Goal: Task Accomplishment & Management: Complete application form

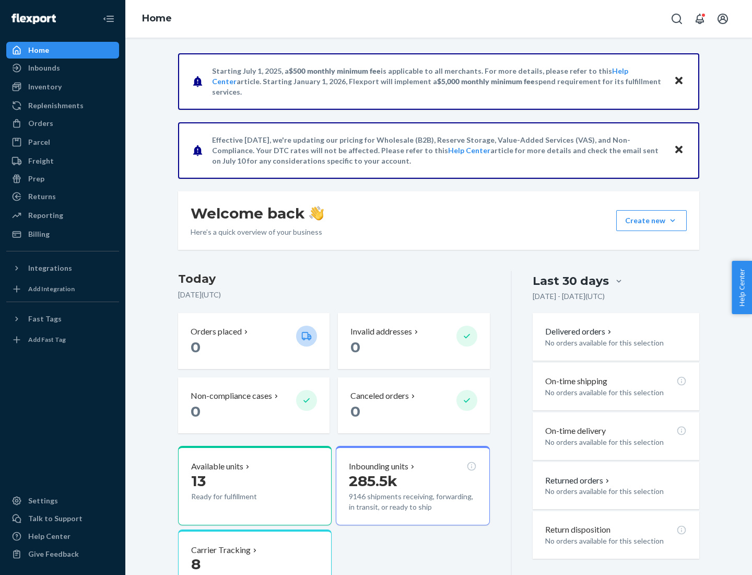
click at [673, 220] on button "Create new Create new inbound Create new order Create new product" at bounding box center [651, 220] width 71 height 21
click at [63, 68] on div "Inbounds" at bounding box center [62, 68] width 111 height 15
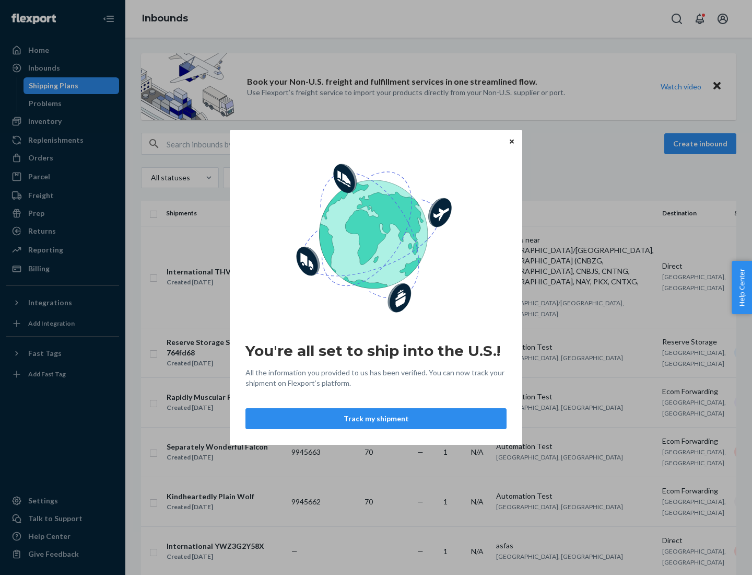
click at [376, 418] on button "Track my shipment" at bounding box center [376, 418] width 261 height 21
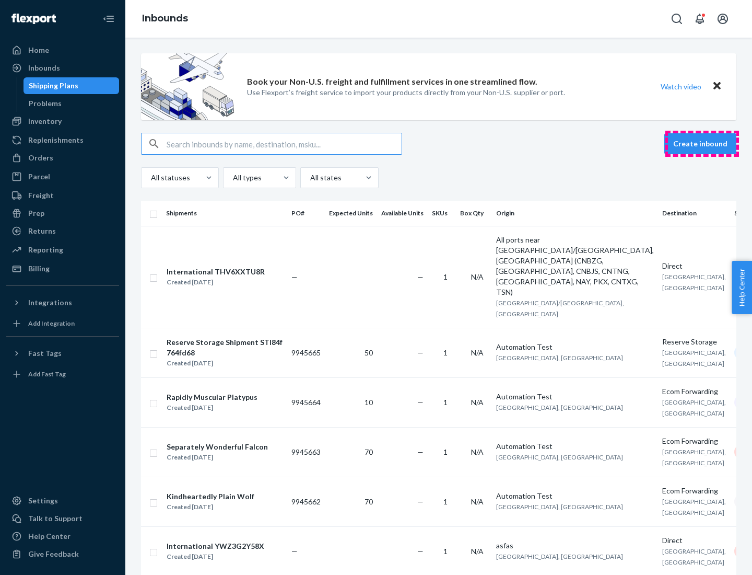
click at [702, 144] on button "Create inbound" at bounding box center [700, 143] width 72 height 21
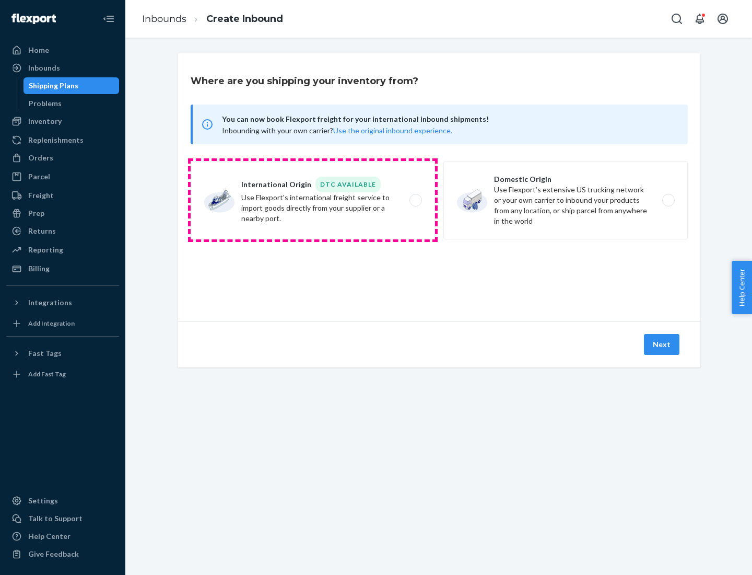
click at [313, 200] on label "International Origin DTC Available Use Flexport's international freight service…" at bounding box center [313, 200] width 244 height 78
click at [415, 200] on input "International Origin DTC Available Use Flexport's international freight service…" at bounding box center [418, 200] width 7 height 7
radio input "true"
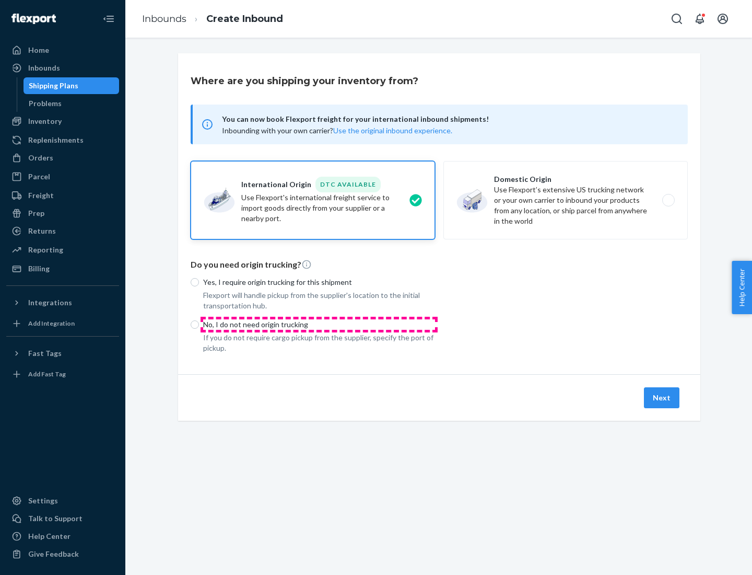
click at [319, 324] on p "No, I do not need origin trucking" at bounding box center [319, 324] width 232 height 10
click at [199, 324] on input "No, I do not need origin trucking" at bounding box center [195, 324] width 8 height 8
radio input "true"
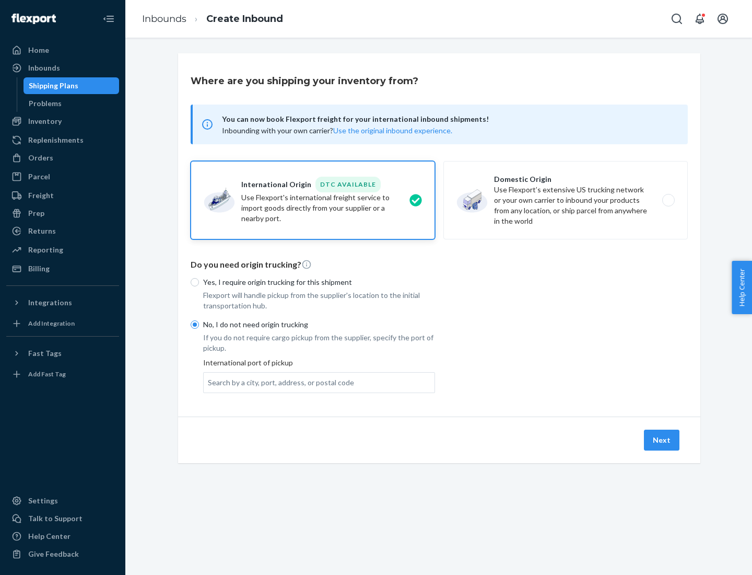
click at [278, 382] on div "Search by a city, port, address, or postal code" at bounding box center [281, 382] width 146 height 10
click at [209, 382] on input "Search by a city, port, address, or postal code" at bounding box center [208, 382] width 1 height 10
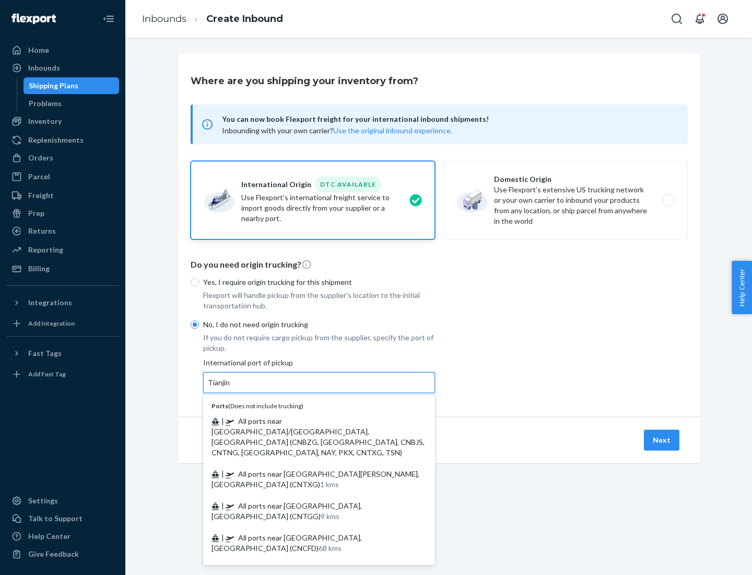
click at [309, 421] on span "| All ports near [GEOGRAPHIC_DATA]/[GEOGRAPHIC_DATA], [GEOGRAPHIC_DATA] (CNBZG,…" at bounding box center [318, 436] width 213 height 40
click at [231, 388] on input "Tianjin" at bounding box center [219, 382] width 23 height 10
type input "All ports near [GEOGRAPHIC_DATA]/[GEOGRAPHIC_DATA], [GEOGRAPHIC_DATA] (CNBZG, […"
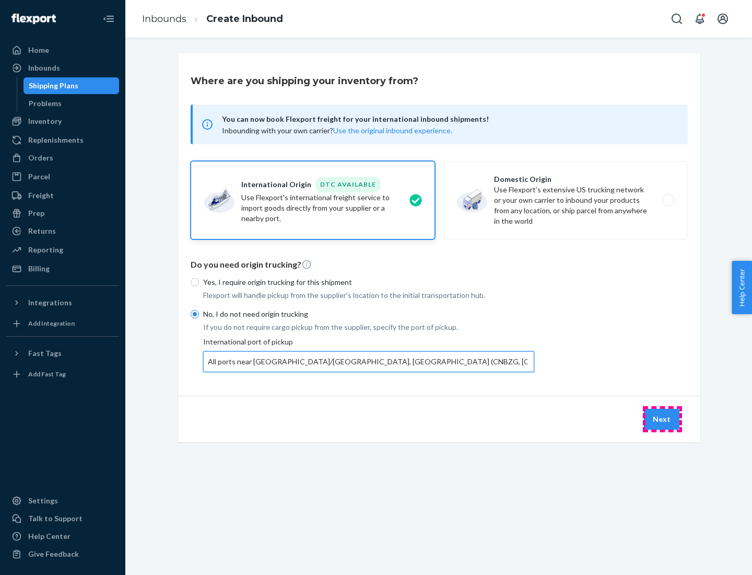
click at [662, 418] on button "Next" at bounding box center [662, 419] width 36 height 21
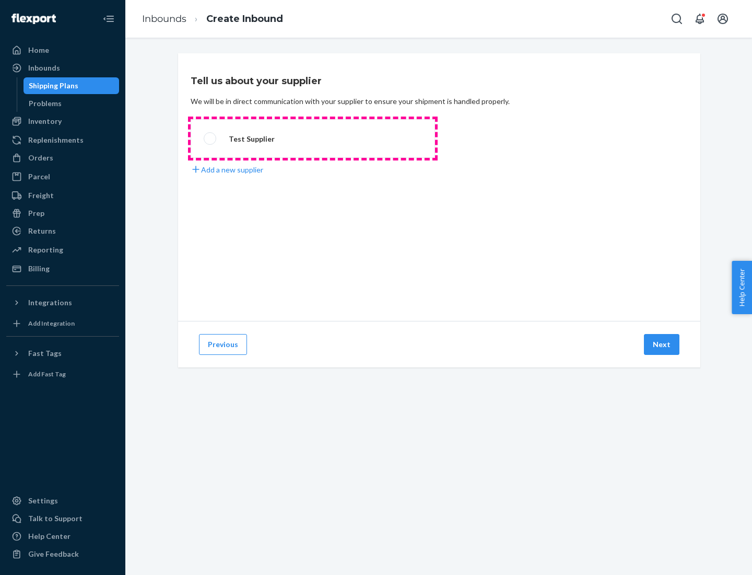
click at [313, 138] on label "Test Supplier" at bounding box center [313, 138] width 244 height 39
click at [211, 138] on input "Test Supplier" at bounding box center [207, 138] width 7 height 7
radio input "true"
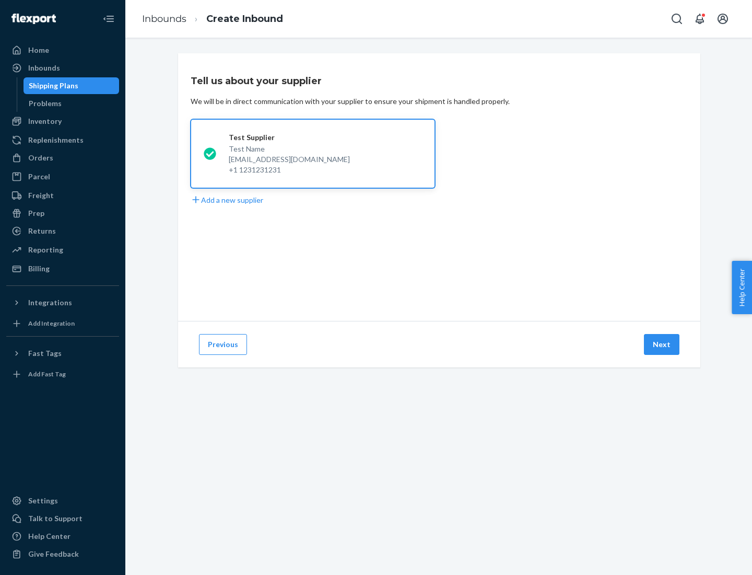
click at [662, 344] on button "Next" at bounding box center [662, 344] width 36 height 21
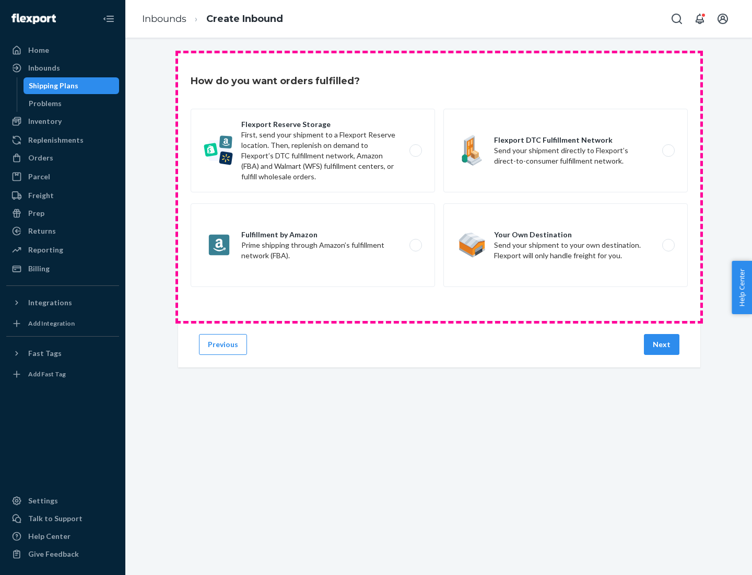
click at [439, 187] on div "Flexport Reserve Storage First, send your shipment to a Flexport Reserve locati…" at bounding box center [439, 199] width 497 height 181
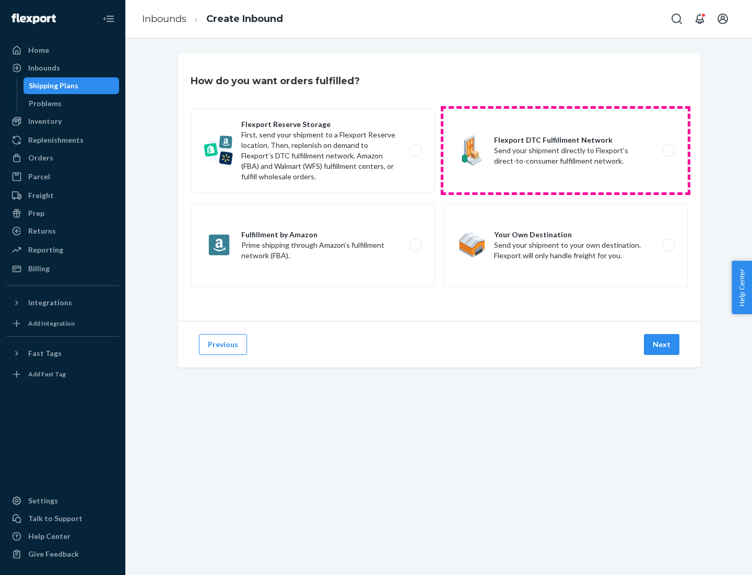
click at [566, 150] on label "Flexport DTC Fulfillment Network Send your shipment directly to Flexport’s dire…" at bounding box center [566, 151] width 244 height 84
click at [668, 150] on input "Flexport DTC Fulfillment Network Send your shipment directly to Flexport’s dire…" at bounding box center [671, 150] width 7 height 7
radio input "true"
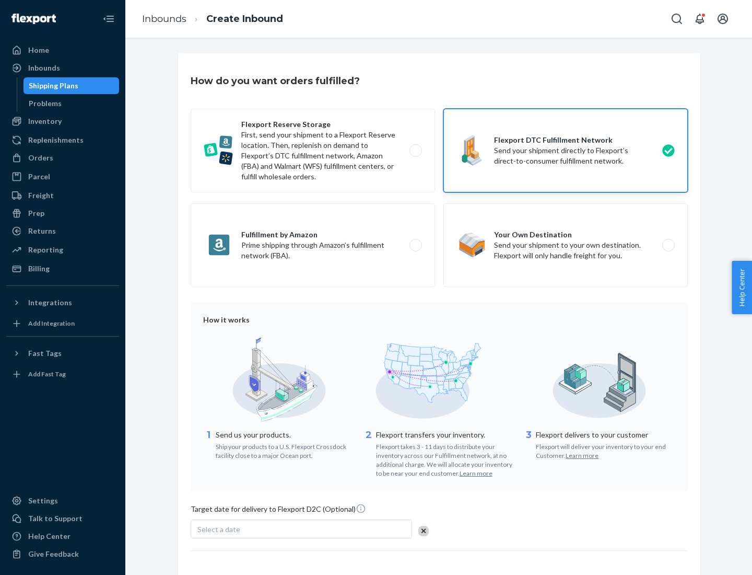
scroll to position [77, 0]
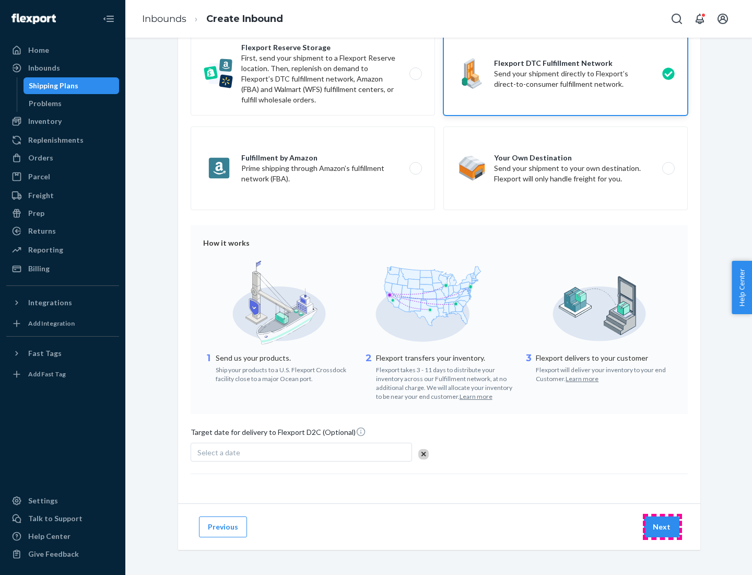
click at [662, 526] on button "Next" at bounding box center [662, 526] width 36 height 21
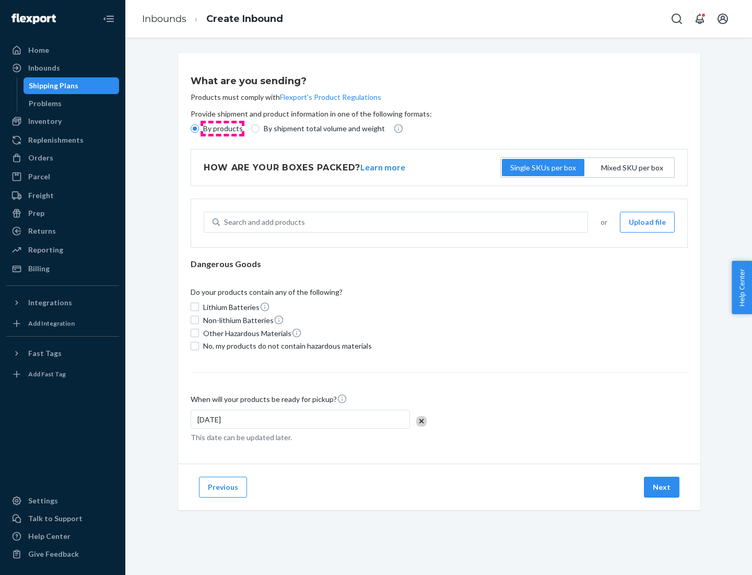
click at [222, 129] on p "By products" at bounding box center [223, 128] width 40 height 10
click at [199, 129] on input "By products" at bounding box center [195, 128] width 8 height 8
click at [263, 222] on div "Search and add products" at bounding box center [264, 222] width 81 height 10
click at [225, 222] on input "Search and add products" at bounding box center [224, 222] width 1 height 10
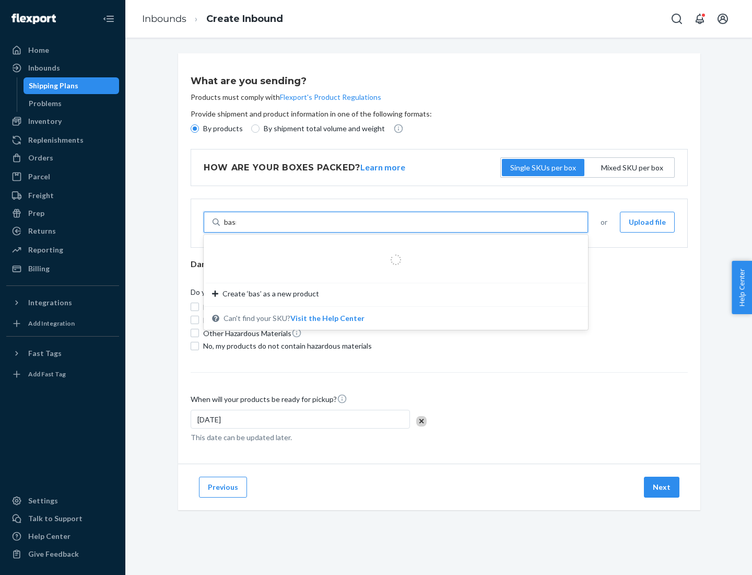
type input "basic"
click at [392, 247] on div "Basic Test Product 1" at bounding box center [391, 247] width 359 height 10
click at [241, 227] on input "basic" at bounding box center [232, 222] width 17 height 10
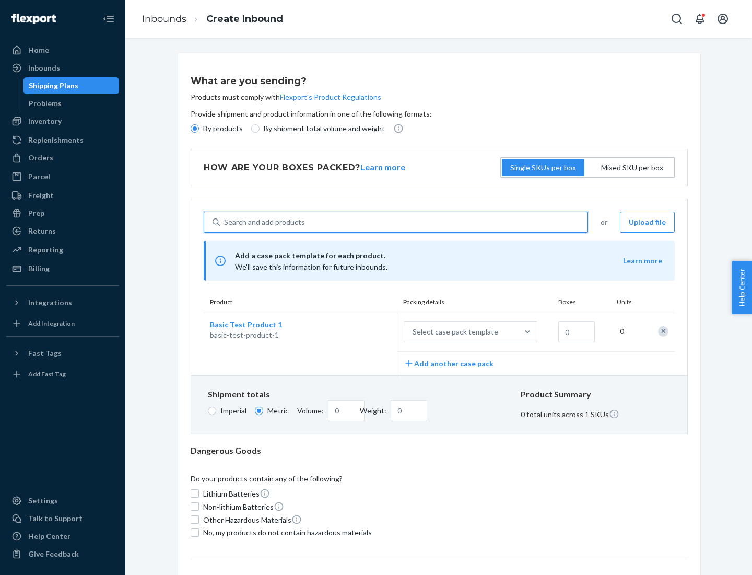
scroll to position [26, 0]
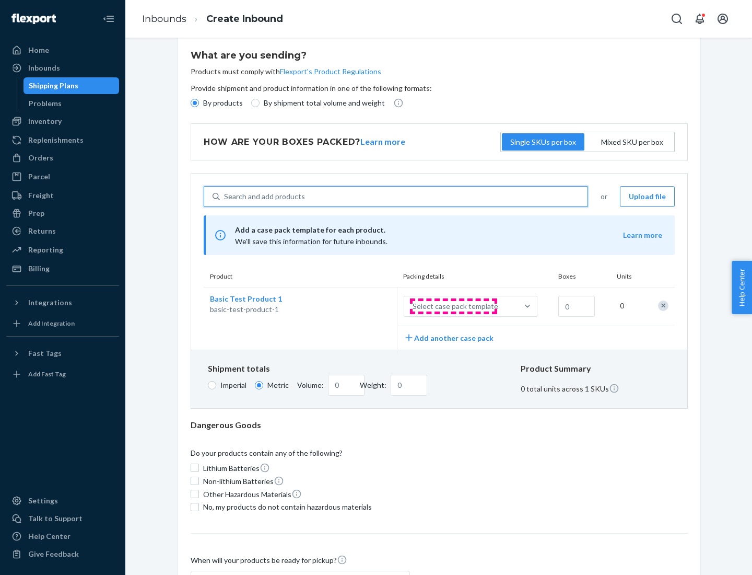
click at [453, 306] on div "Select case pack template" at bounding box center [456, 306] width 86 height 10
click at [361, 306] on input "Select case pack template" at bounding box center [361, 306] width 0 height 0
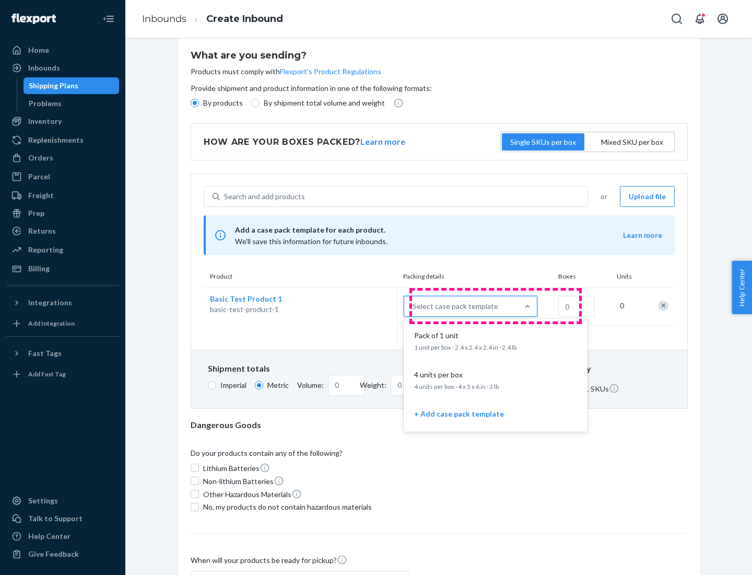
scroll to position [60, 0]
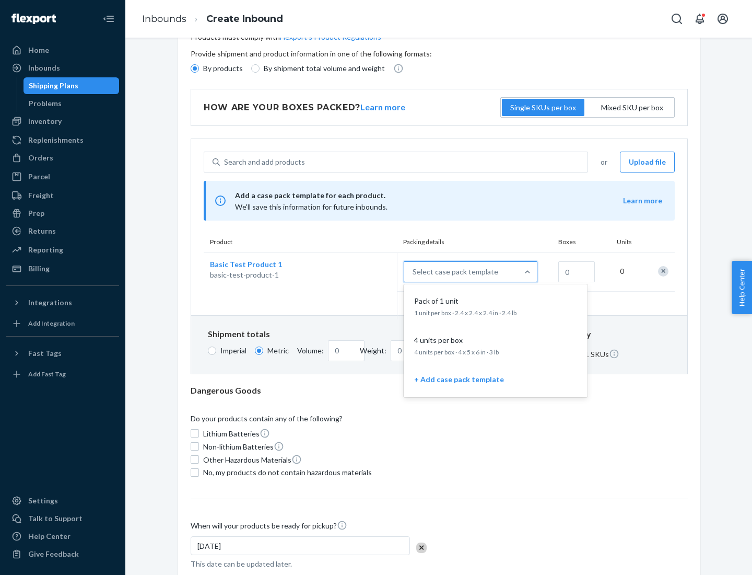
click at [496, 306] on div "Pack of 1 unit" at bounding box center [493, 301] width 167 height 10
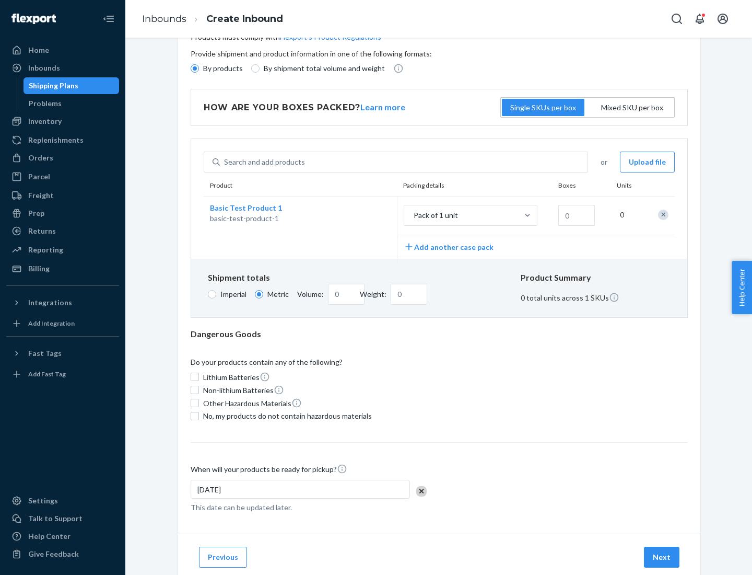
scroll to position [0, 0]
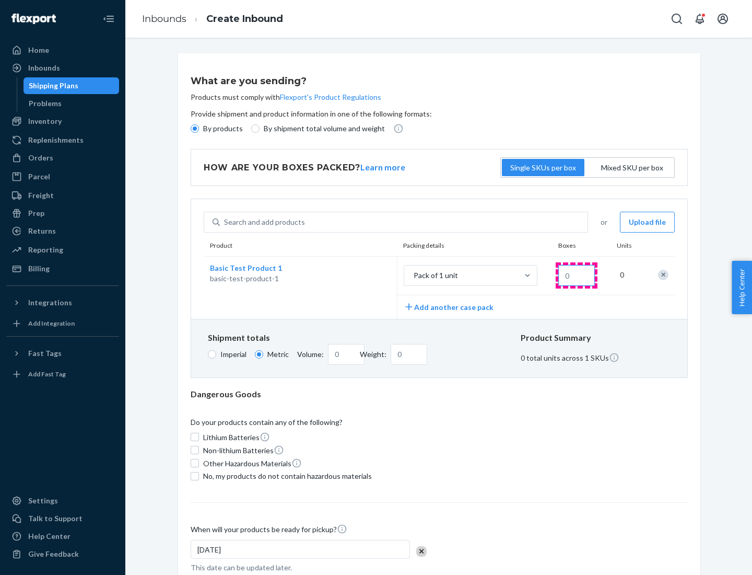
type input "1.09"
type input "1"
type input "10.89"
type input "10"
type input "0.02"
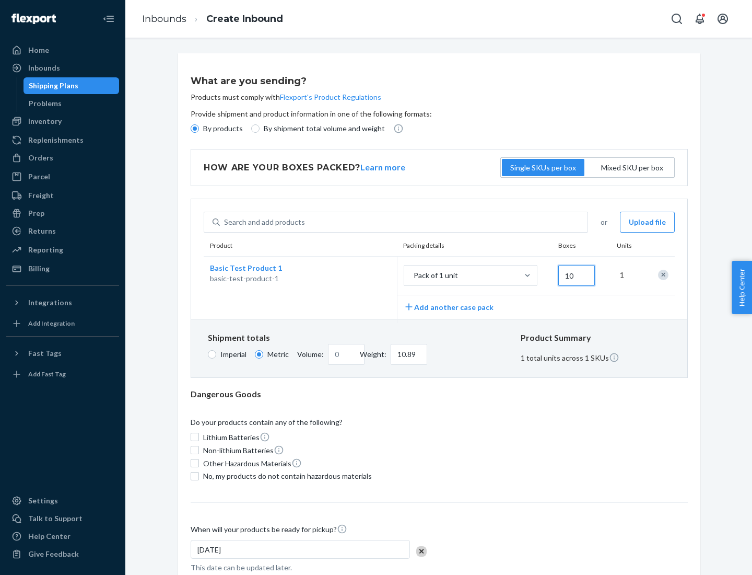
type input "108.86"
type input "100"
type input "0.23"
type input "1088.62"
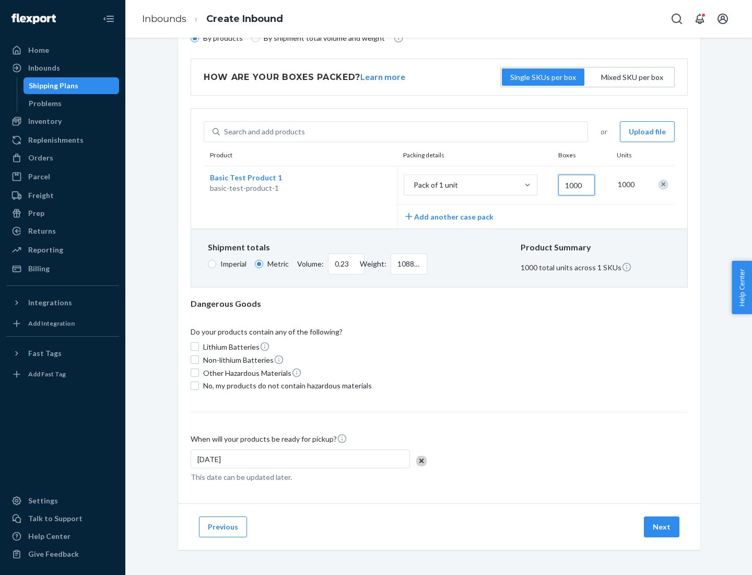
type input "1000"
click at [286, 385] on span "No, my products do not contain hazardous materials" at bounding box center [287, 385] width 169 height 10
click at [199, 385] on input "No, my products do not contain hazardous materials" at bounding box center [195, 385] width 8 height 8
checkbox input "true"
click at [662, 526] on button "Next" at bounding box center [662, 526] width 36 height 21
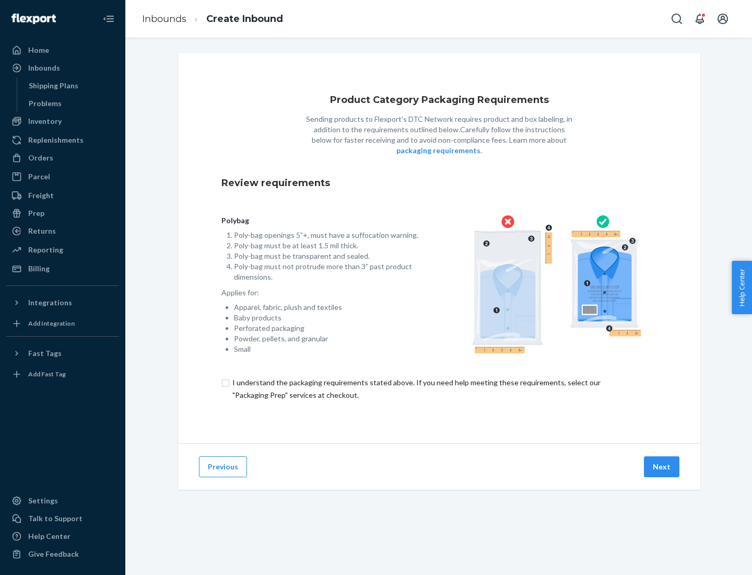
click at [439, 388] on input "checkbox" at bounding box center [439, 388] width 436 height 25
checkbox input "true"
click at [662, 466] on button "Next" at bounding box center [662, 466] width 36 height 21
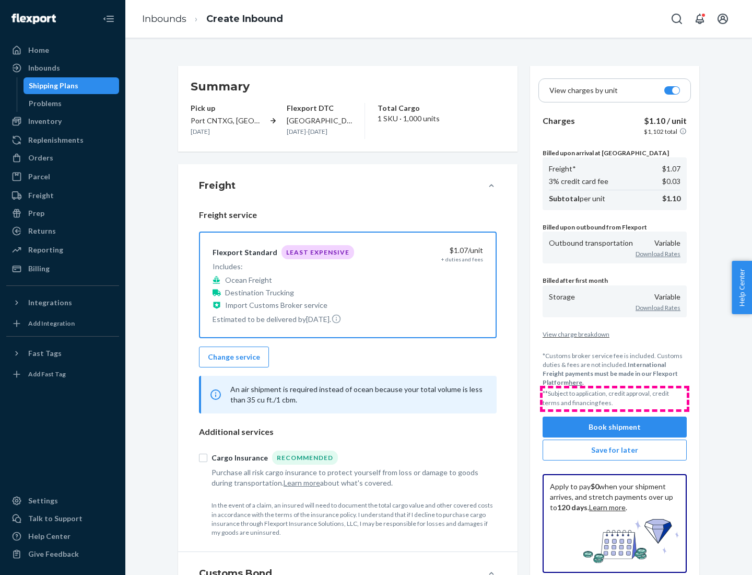
scroll to position [121, 0]
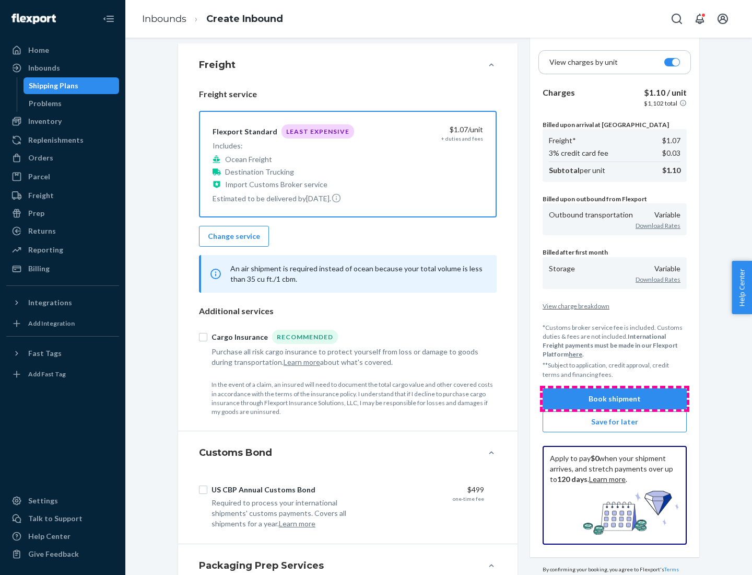
click at [615, 398] on button "Book shipment" at bounding box center [615, 398] width 144 height 21
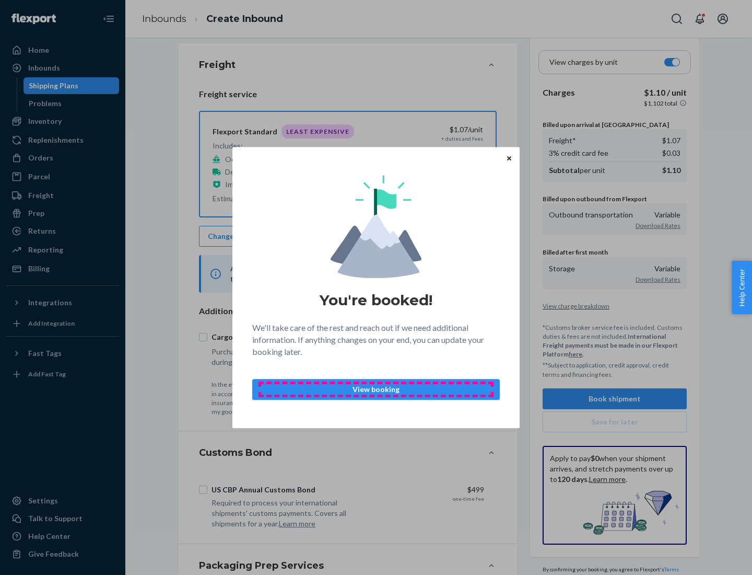
click at [376, 389] on p "View booking" at bounding box center [376, 389] width 230 height 10
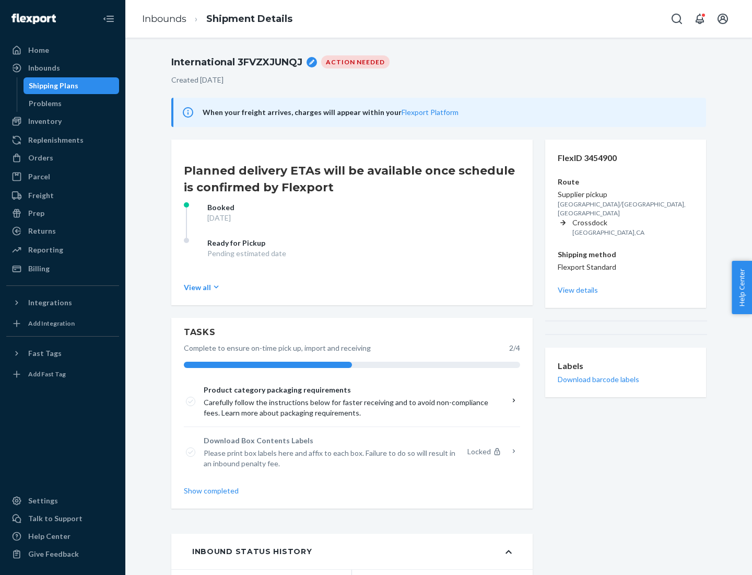
scroll to position [84, 0]
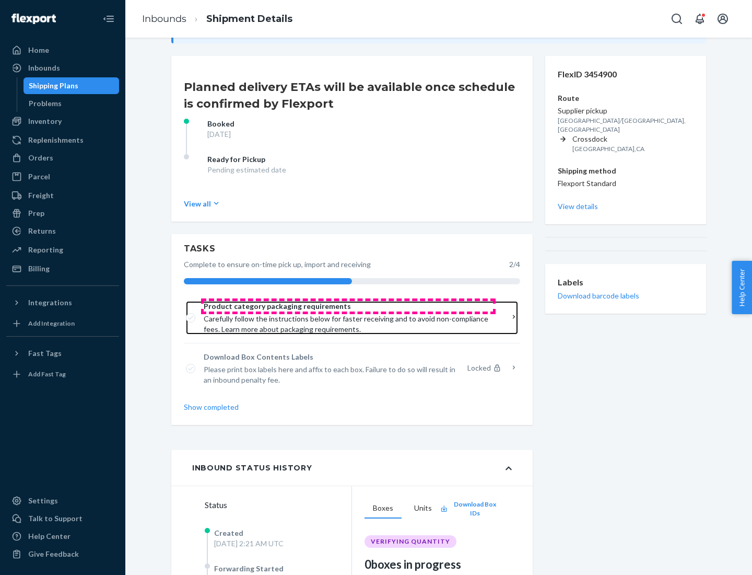
click at [348, 306] on span "Product category packaging requirements" at bounding box center [348, 306] width 289 height 10
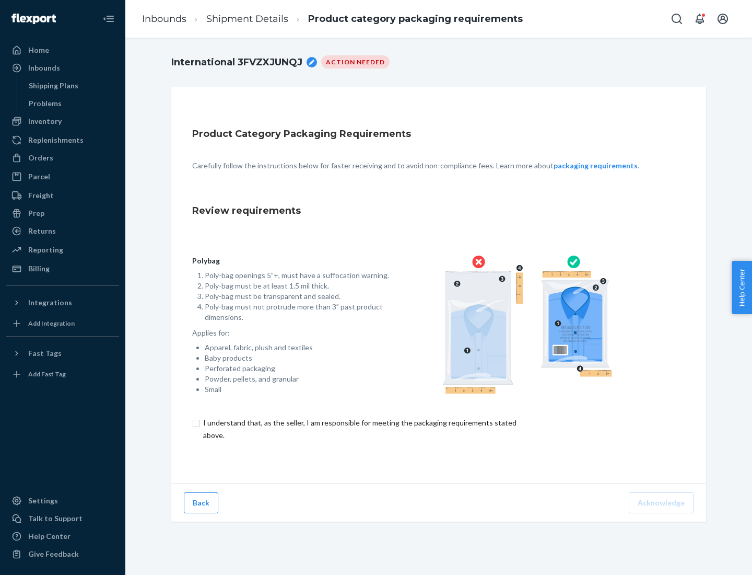
click at [359, 428] on input "checkbox" at bounding box center [365, 428] width 347 height 25
checkbox input "true"
click at [662, 502] on button "Acknowledge" at bounding box center [661, 502] width 65 height 21
